Goal: Transaction & Acquisition: Purchase product/service

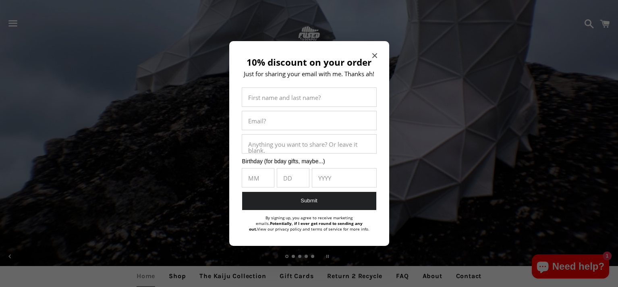
click at [374, 54] on icon "Close modal" at bounding box center [374, 55] width 5 height 5
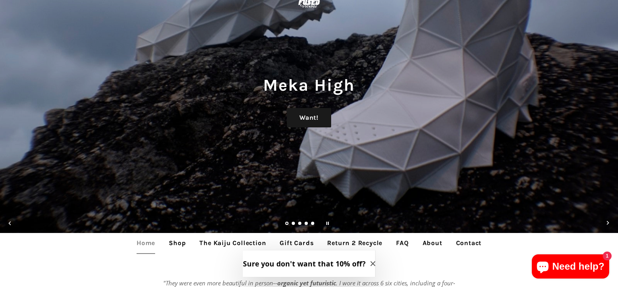
scroll to position [81, 0]
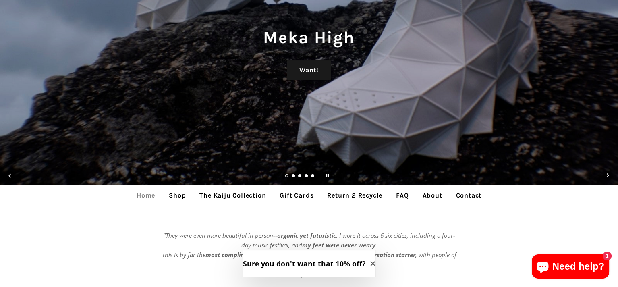
click at [370, 262] on icon "Close modal" at bounding box center [372, 263] width 5 height 5
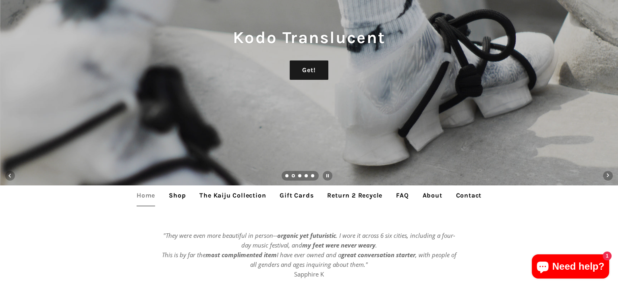
click at [180, 194] on link "Shop" at bounding box center [177, 195] width 29 height 20
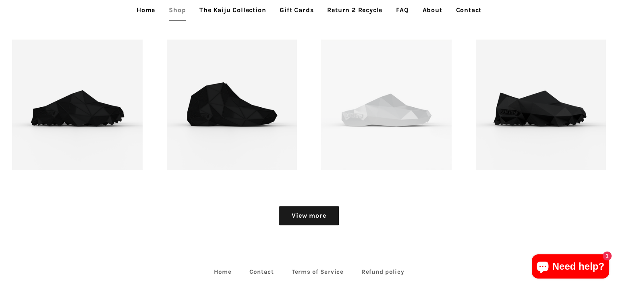
scroll to position [1047, 0]
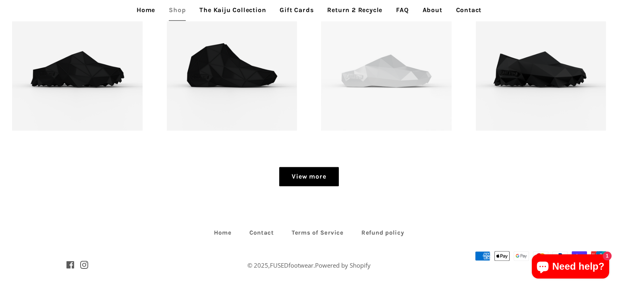
click at [298, 173] on link "View more" at bounding box center [308, 176] width 59 height 19
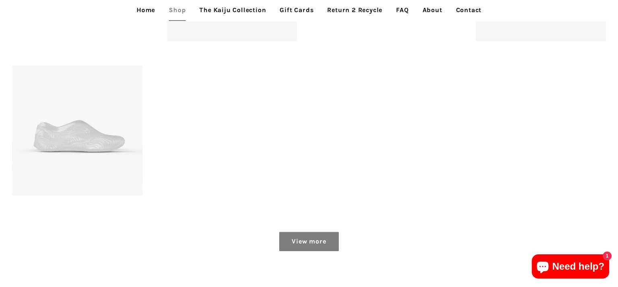
scroll to position [1329, 0]
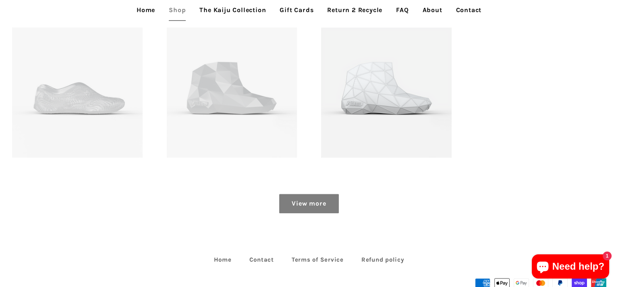
click at [300, 201] on link "View more" at bounding box center [308, 203] width 59 height 19
